Goal: Transaction & Acquisition: Subscribe to service/newsletter

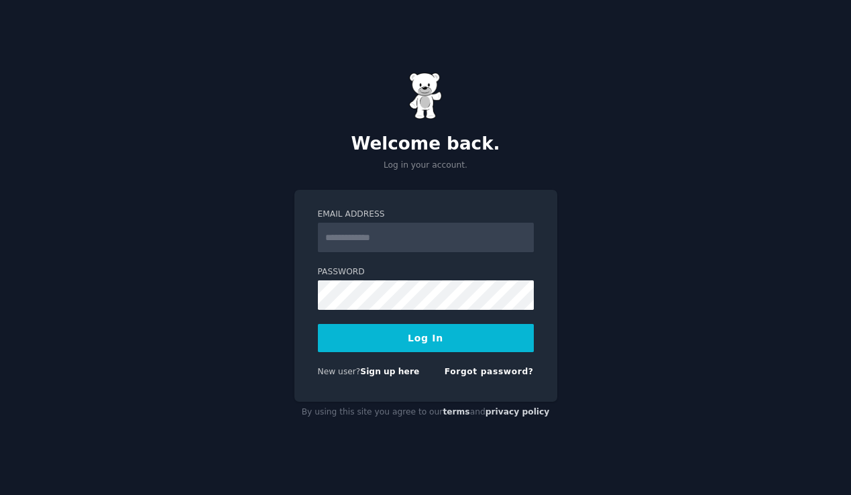
click at [390, 239] on input "Email Address" at bounding box center [426, 238] width 216 height 30
click at [389, 239] on input "Email Address" at bounding box center [426, 238] width 216 height 30
type input "**********"
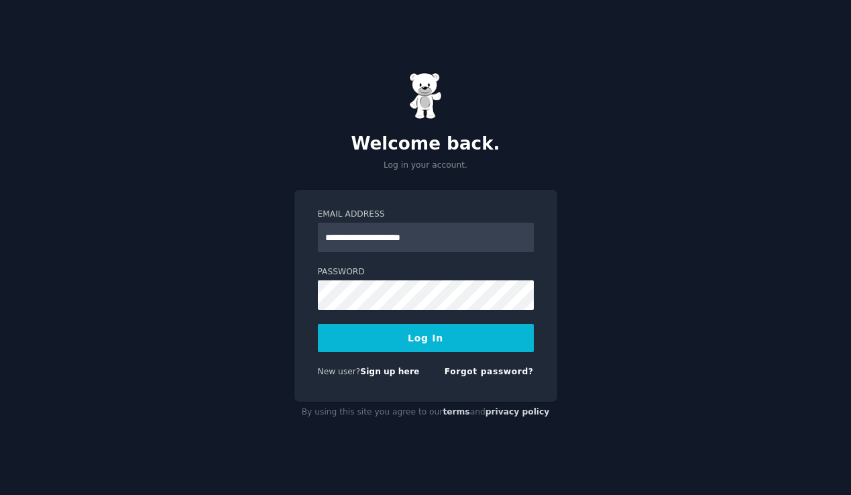
click at [385, 335] on button "Log In" at bounding box center [426, 338] width 216 height 28
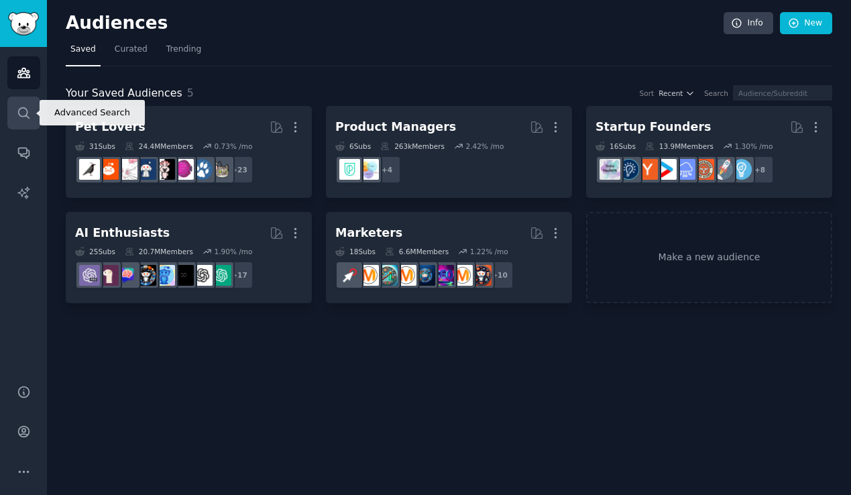
click at [19, 111] on icon "Sidebar" at bounding box center [24, 113] width 14 height 14
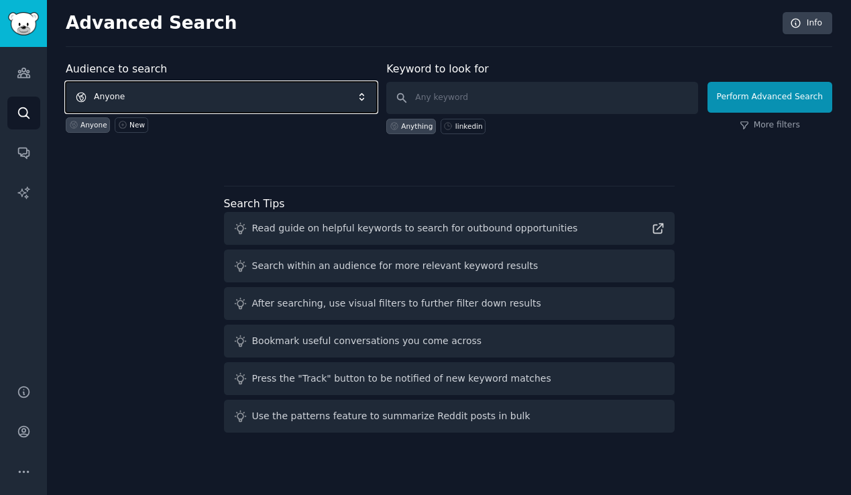
click at [219, 93] on span "Anyone" at bounding box center [221, 97] width 311 height 31
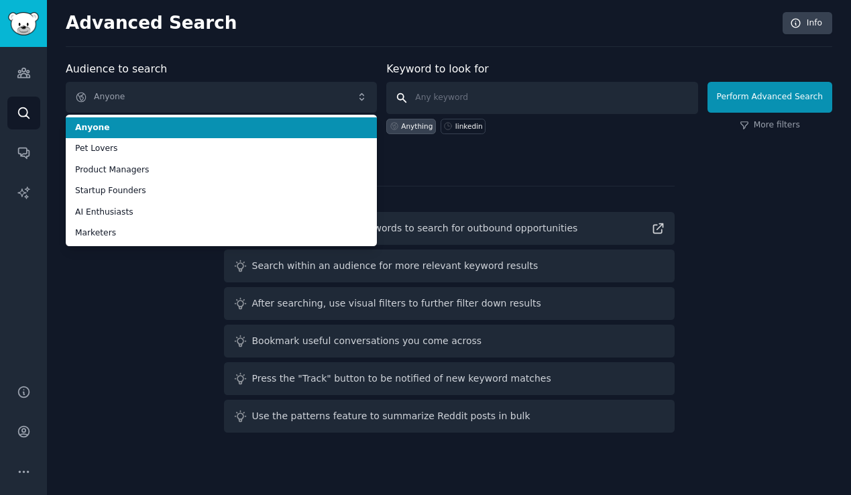
click at [497, 113] on input "text" at bounding box center [541, 98] width 311 height 32
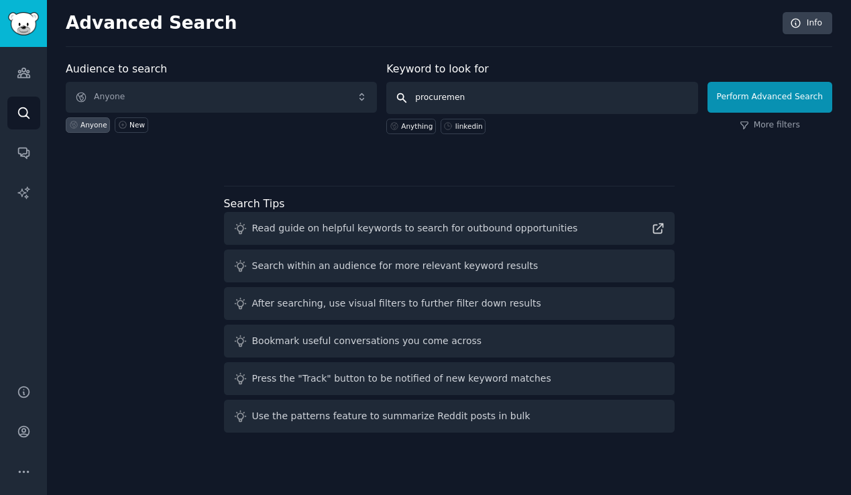
type input "procurement"
click button "Perform Advanced Search" at bounding box center [769, 97] width 125 height 31
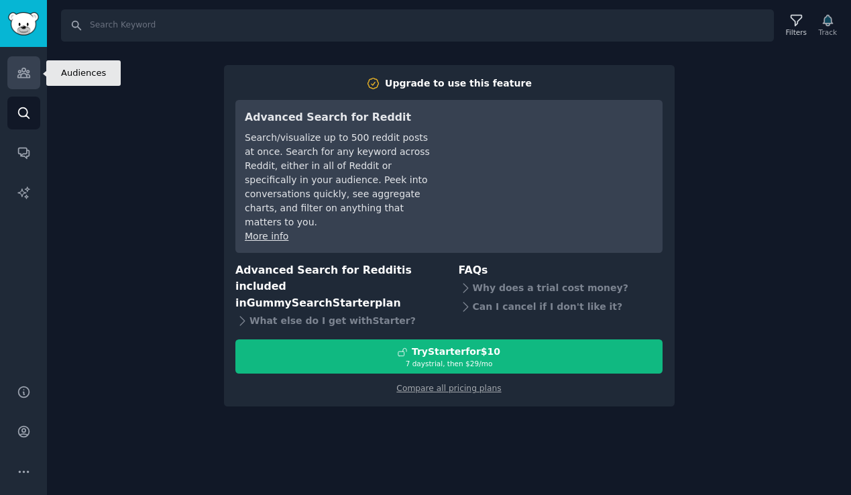
click at [17, 80] on link "Audiences" at bounding box center [23, 72] width 33 height 33
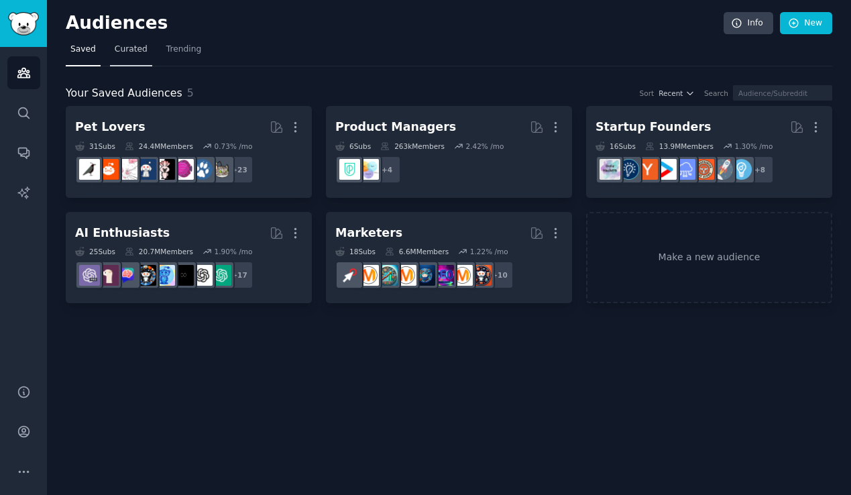
click at [135, 52] on span "Curated" at bounding box center [131, 50] width 33 height 12
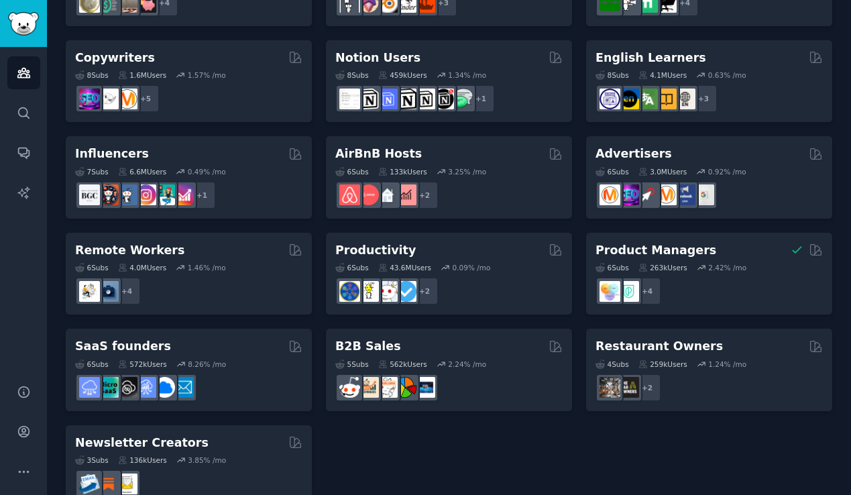
scroll to position [963, 0]
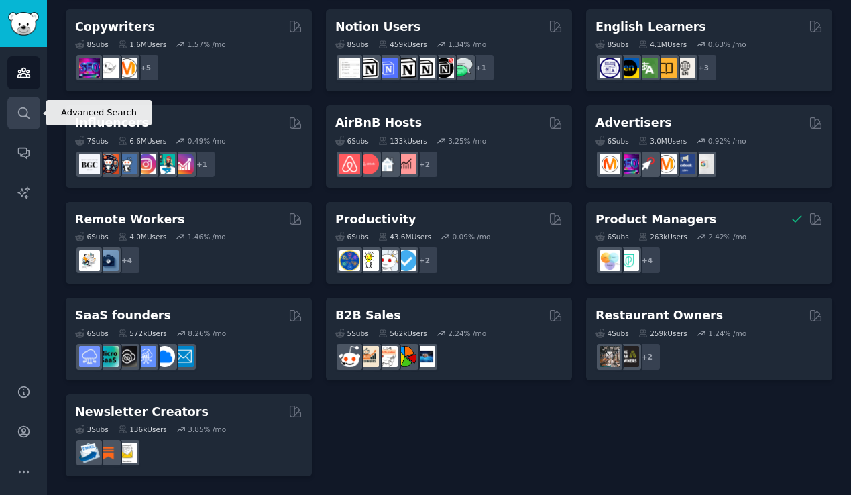
click at [17, 117] on icon "Sidebar" at bounding box center [24, 113] width 14 height 14
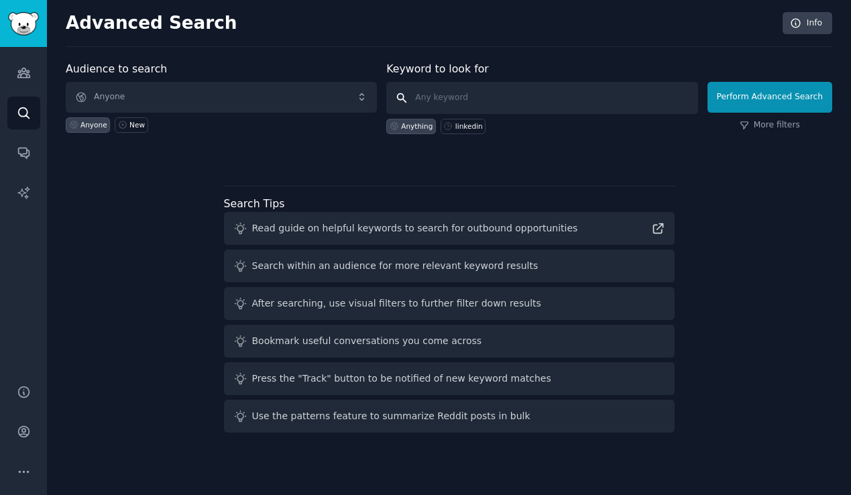
click at [470, 101] on input "text" at bounding box center [541, 98] width 311 height 32
type input "proc"
click button "Perform Advanced Search" at bounding box center [769, 97] width 125 height 31
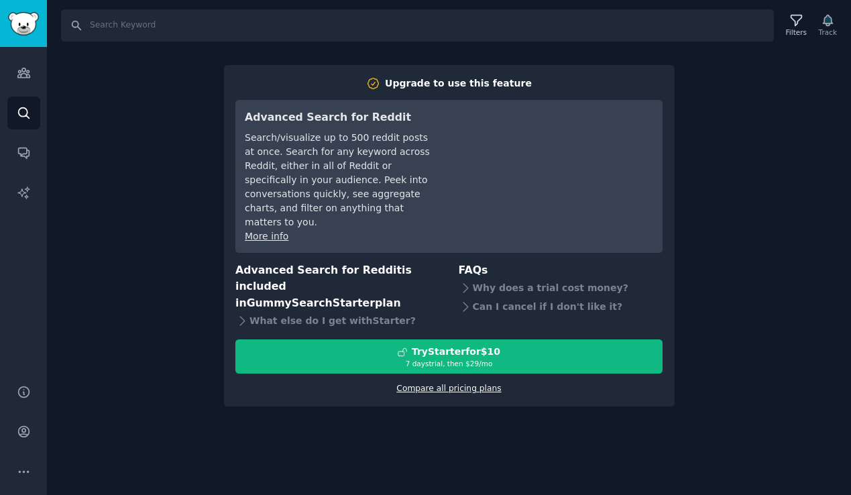
click at [465, 384] on link "Compare all pricing plans" at bounding box center [448, 388] width 105 height 9
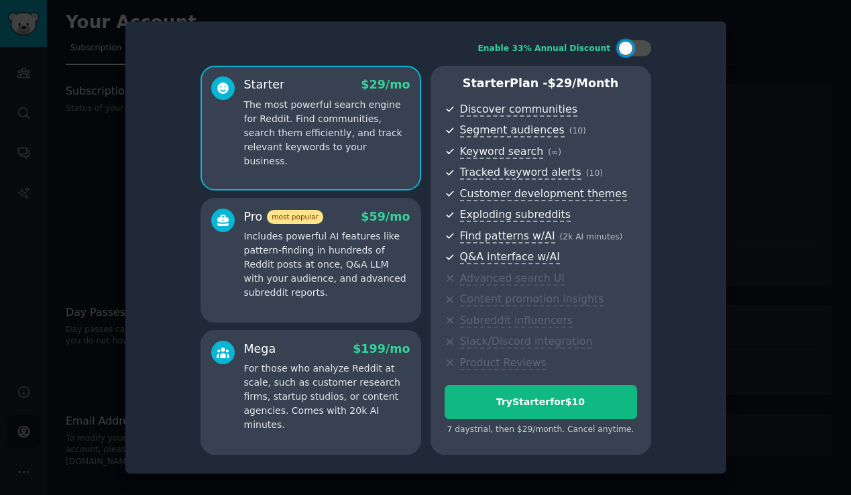
click at [89, 170] on div at bounding box center [425, 247] width 851 height 495
